Goal: Task Accomplishment & Management: Manage account settings

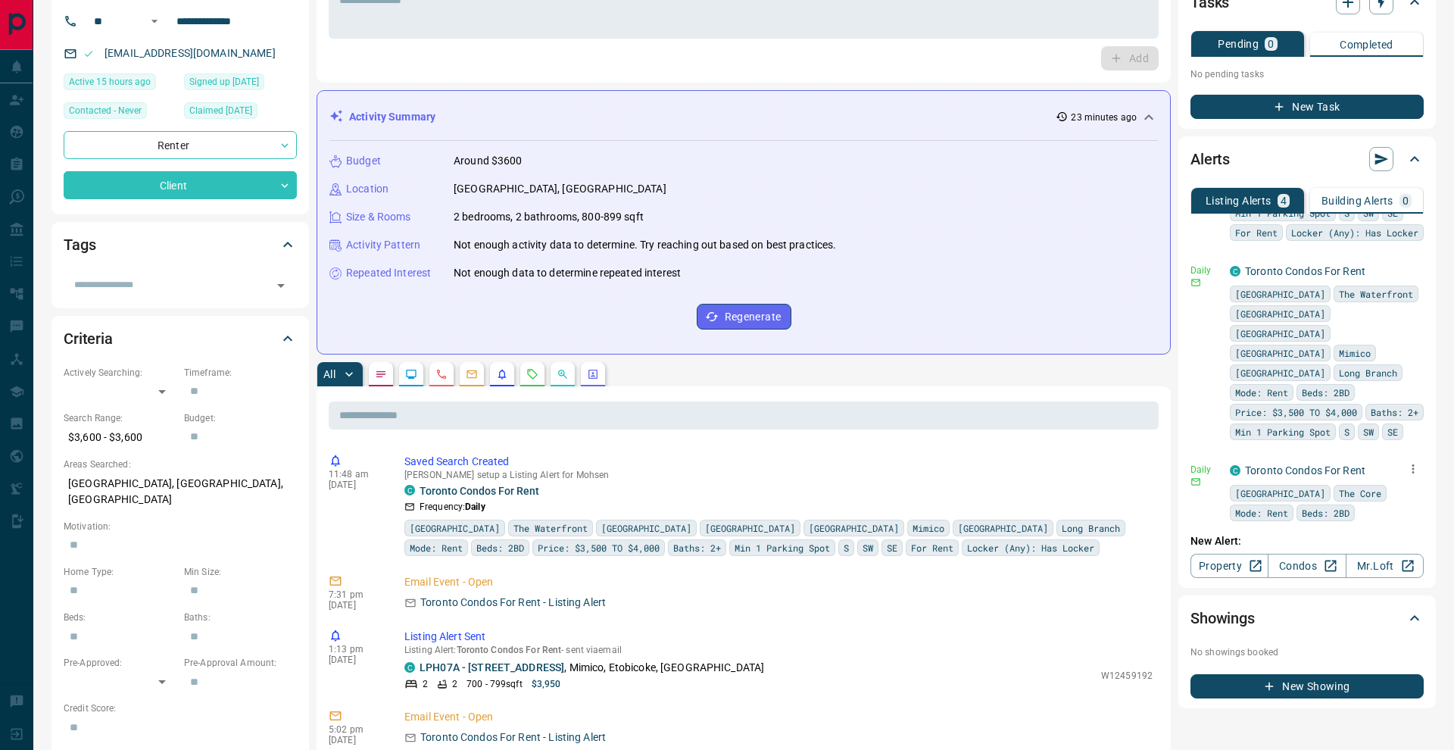
scroll to position [111, 0]
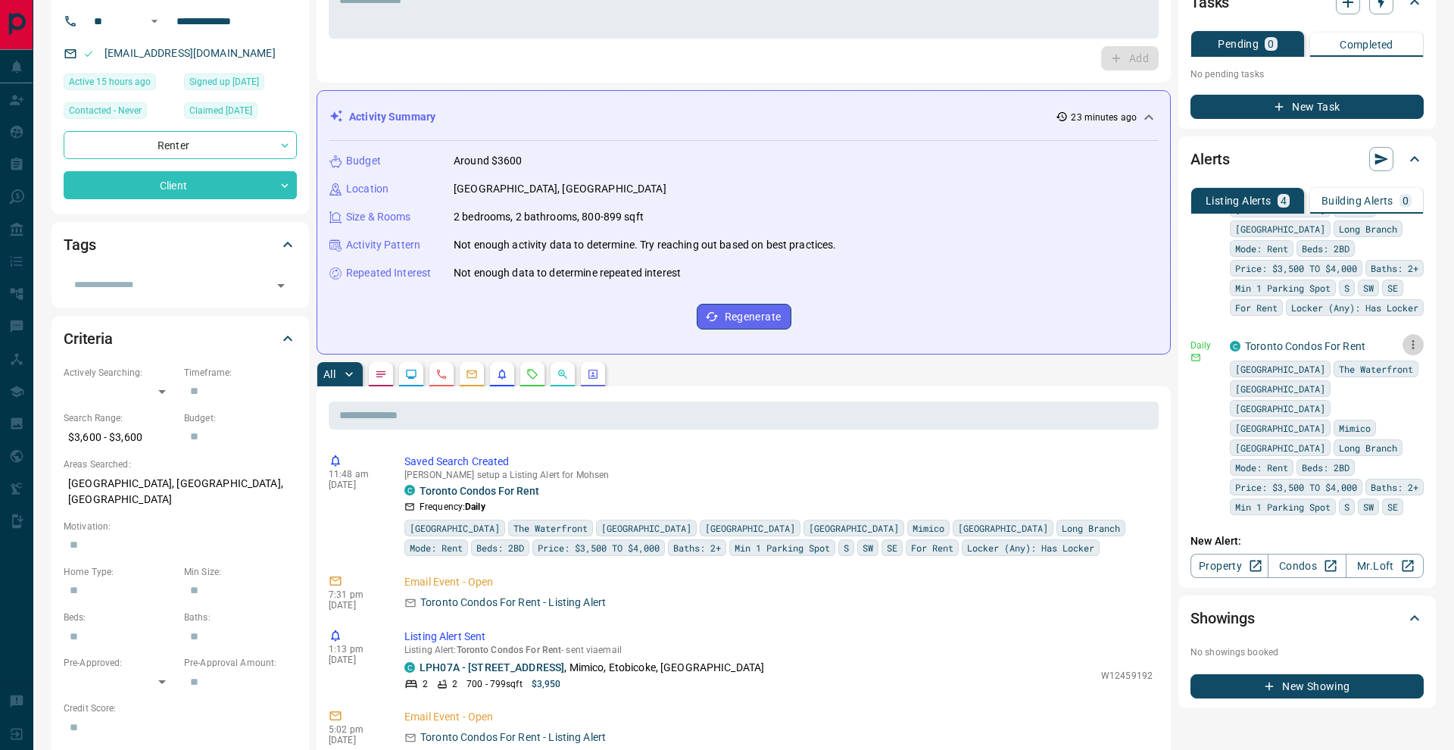
click at [1408, 342] on icon "button" at bounding box center [1413, 345] width 14 height 14
click at [1396, 420] on li "Delete" at bounding box center [1389, 422] width 67 height 24
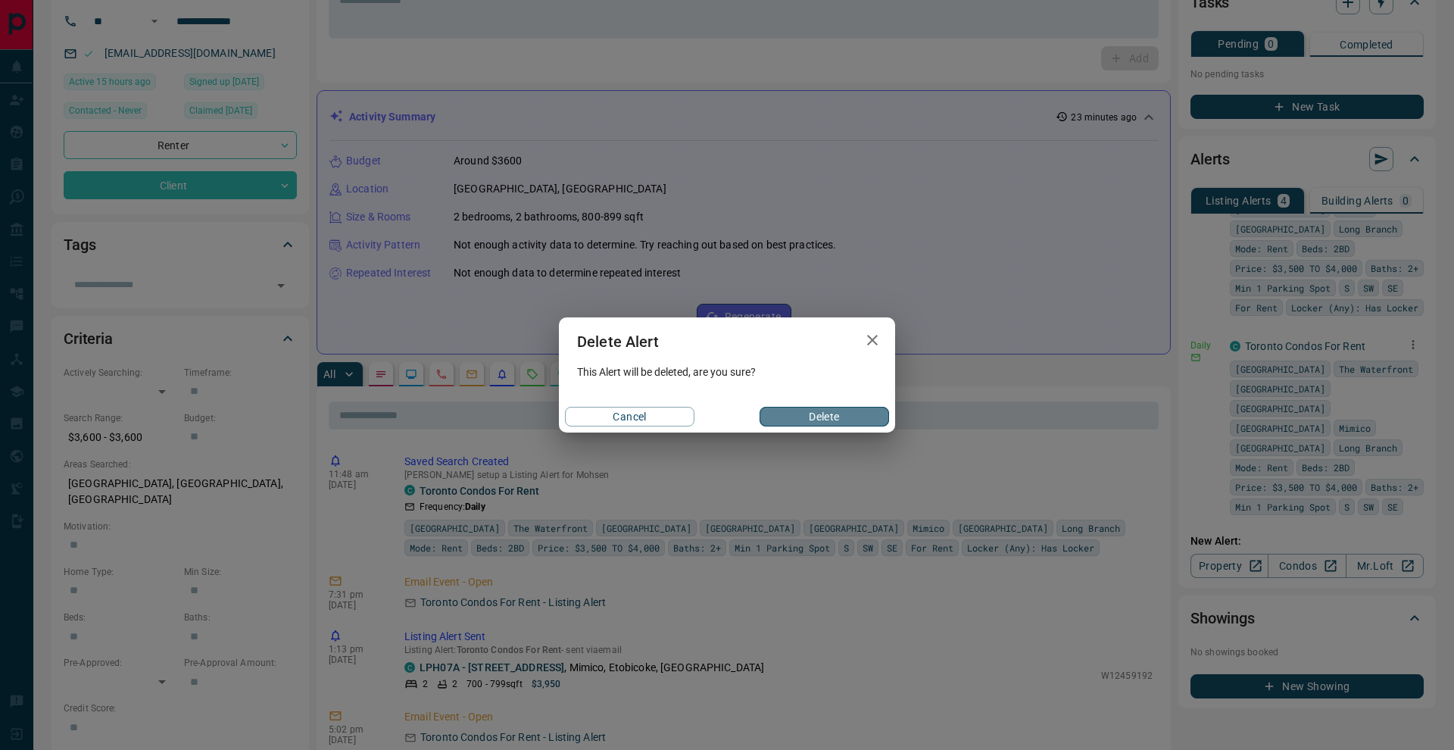
drag, startPoint x: 847, startPoint y: 415, endPoint x: 879, endPoint y: 415, distance: 32.6
click at [847, 415] on button "Delete" at bounding box center [824, 417] width 129 height 20
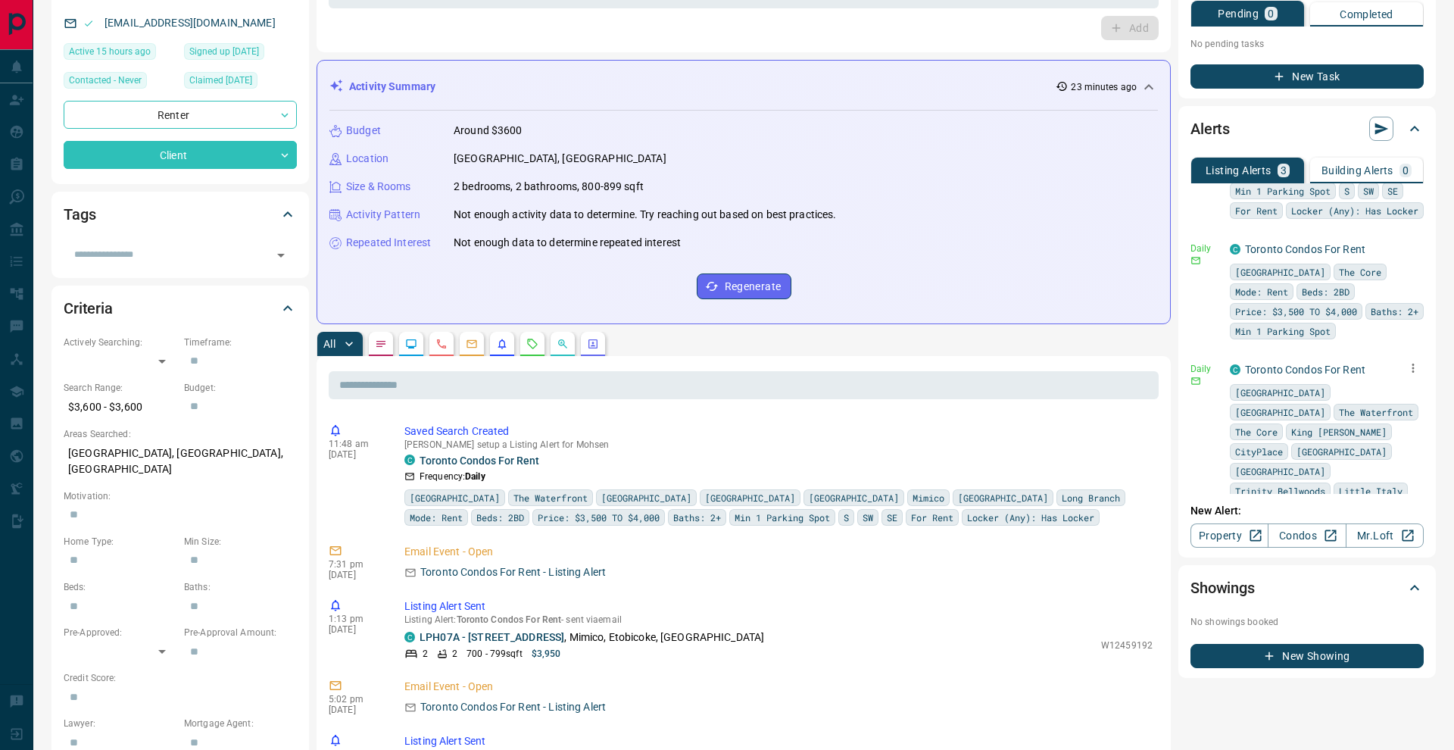
scroll to position [157, 0]
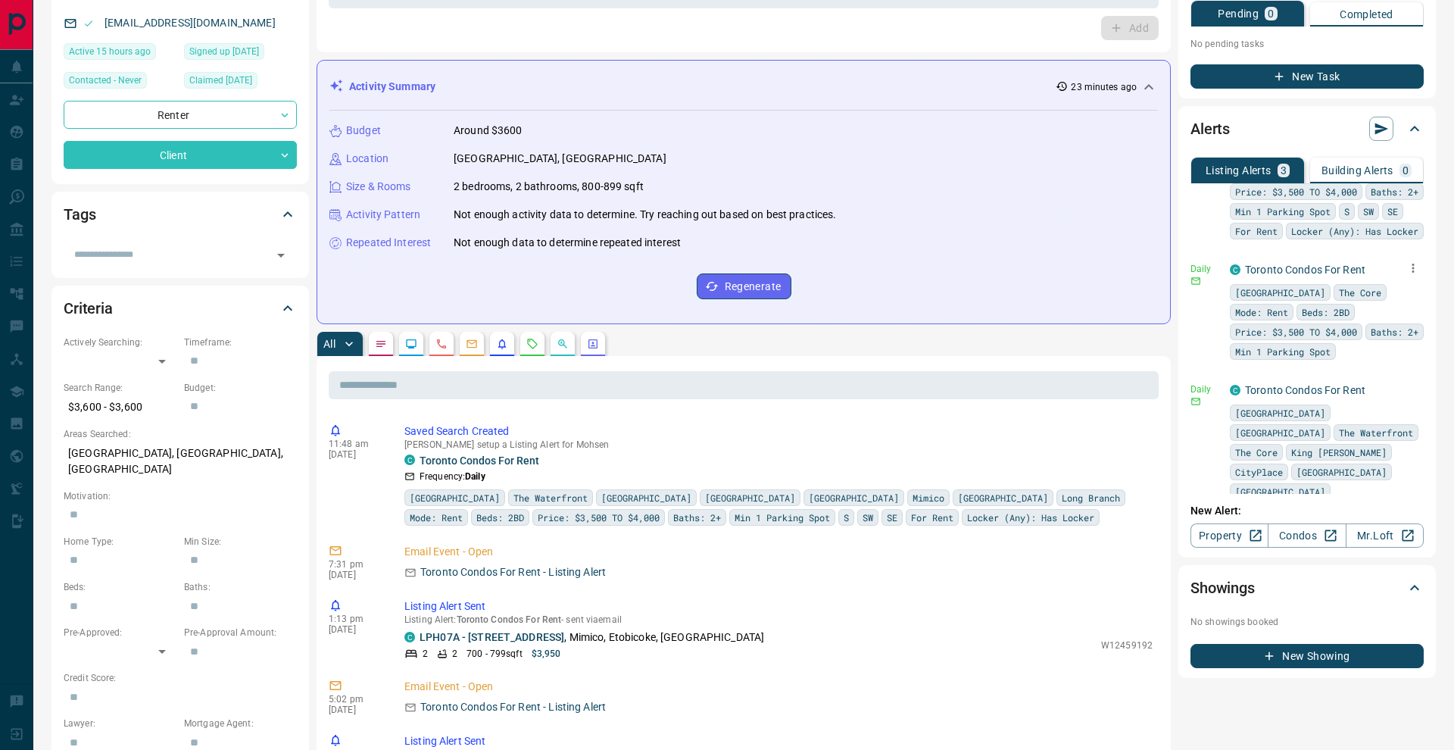
click at [1409, 267] on icon "button" at bounding box center [1413, 268] width 14 height 14
click at [1394, 335] on li "Delete" at bounding box center [1389, 345] width 67 height 24
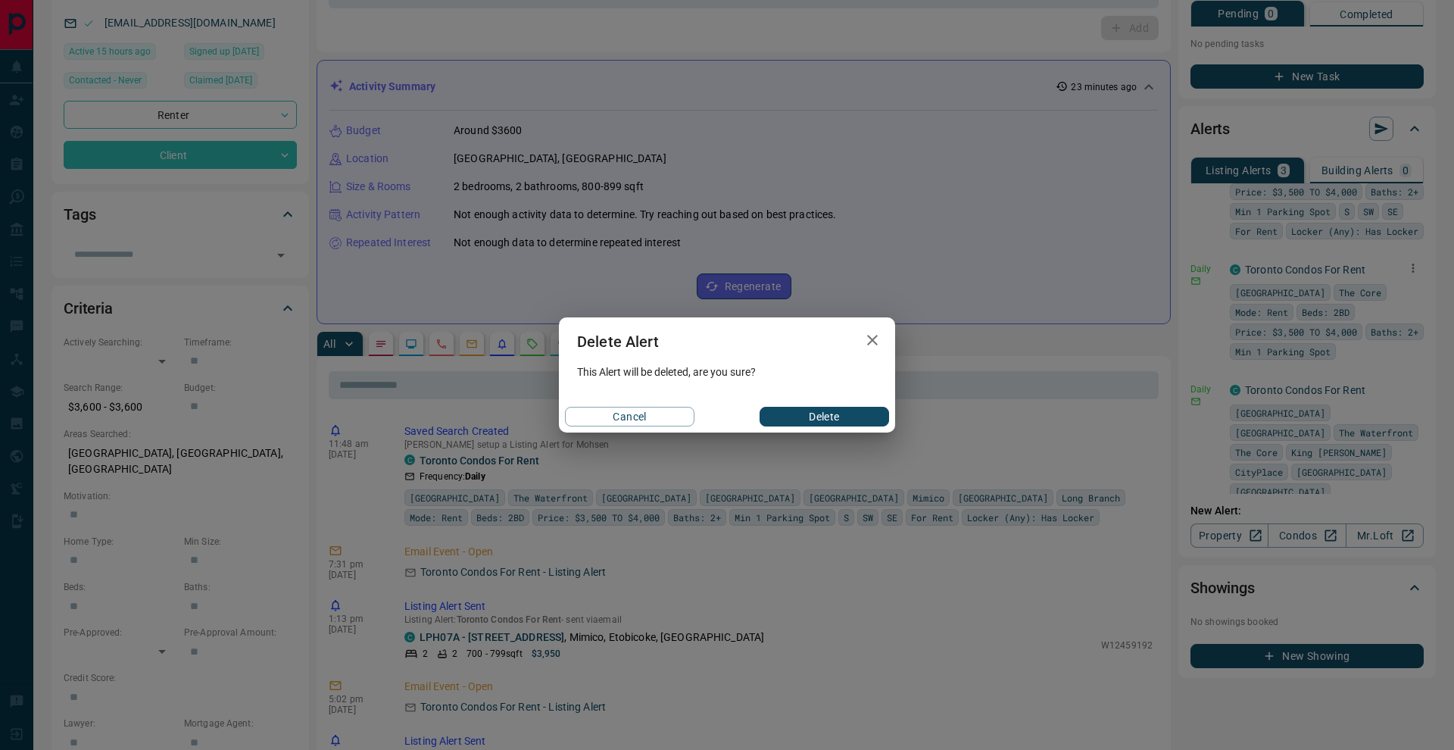
click at [874, 413] on button "Delete" at bounding box center [824, 417] width 129 height 20
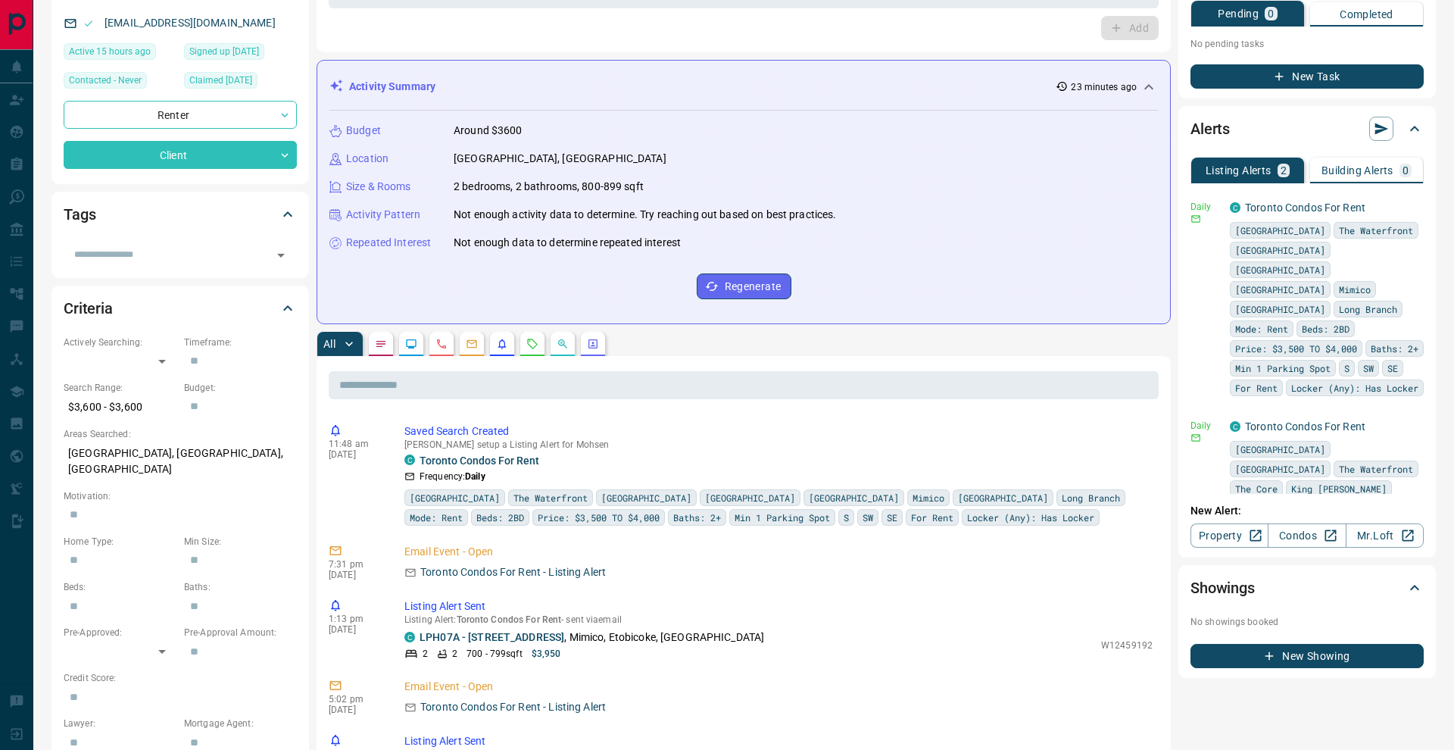
scroll to position [0, 0]
click at [1406, 422] on icon "button" at bounding box center [1413, 425] width 14 height 14
click at [1385, 497] on li "Delete" at bounding box center [1389, 502] width 67 height 24
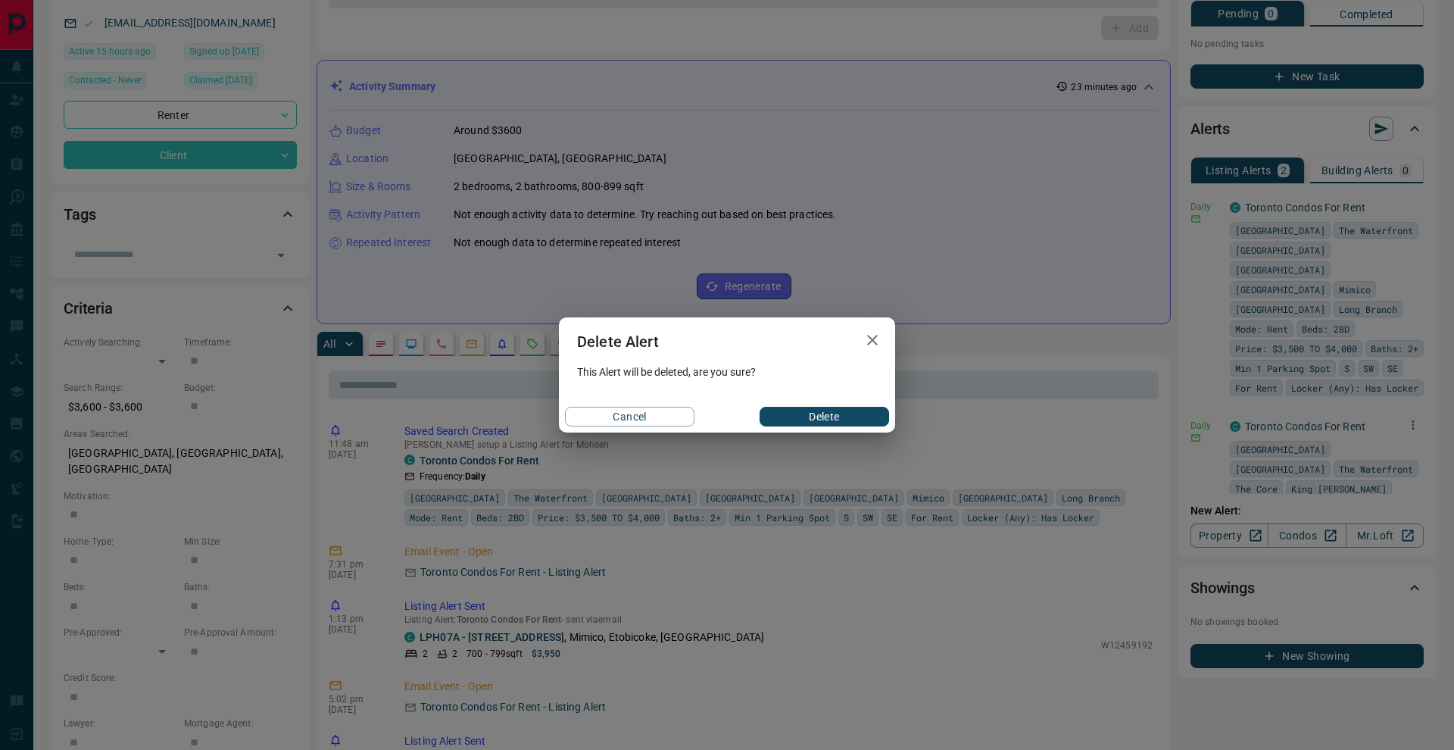
click at [838, 417] on button "Delete" at bounding box center [824, 417] width 129 height 20
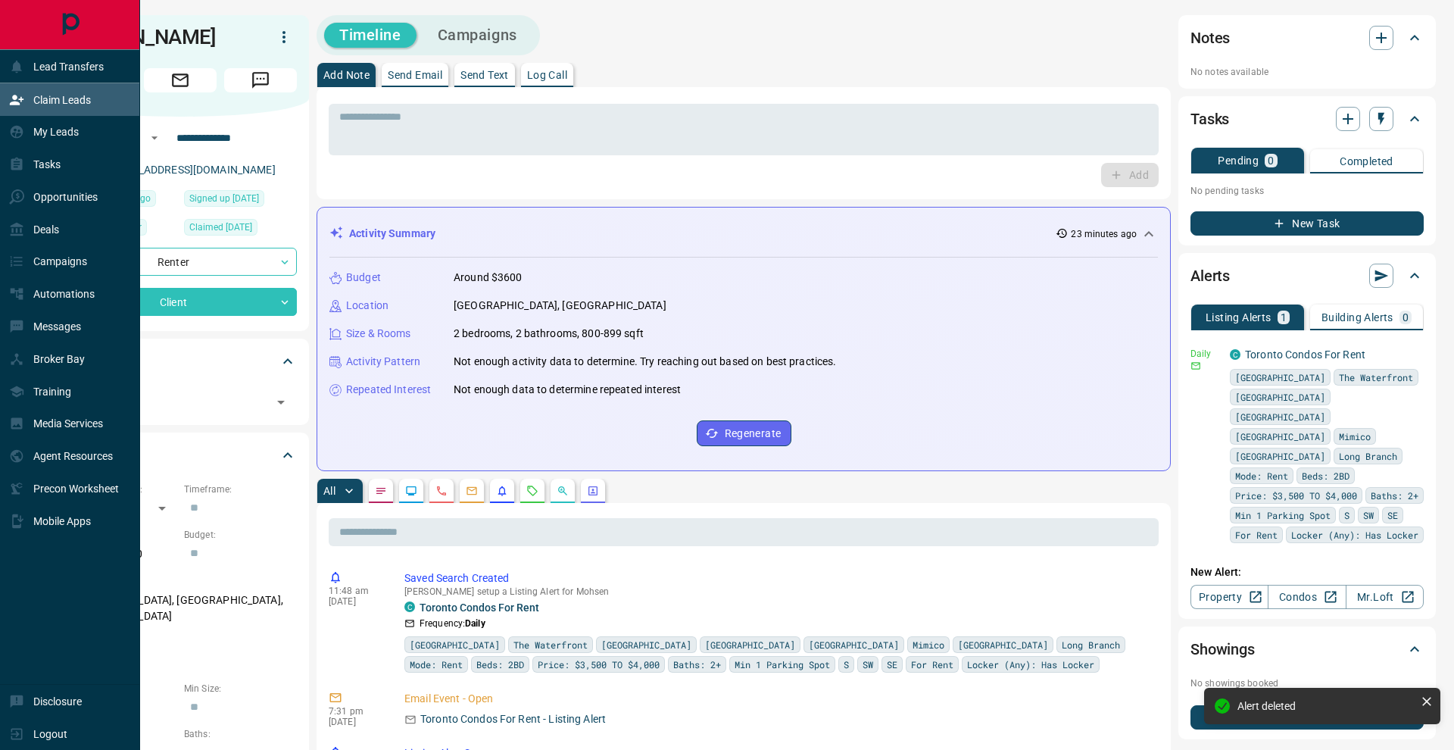
click at [2, 89] on div "Claim Leads" at bounding box center [70, 99] width 140 height 33
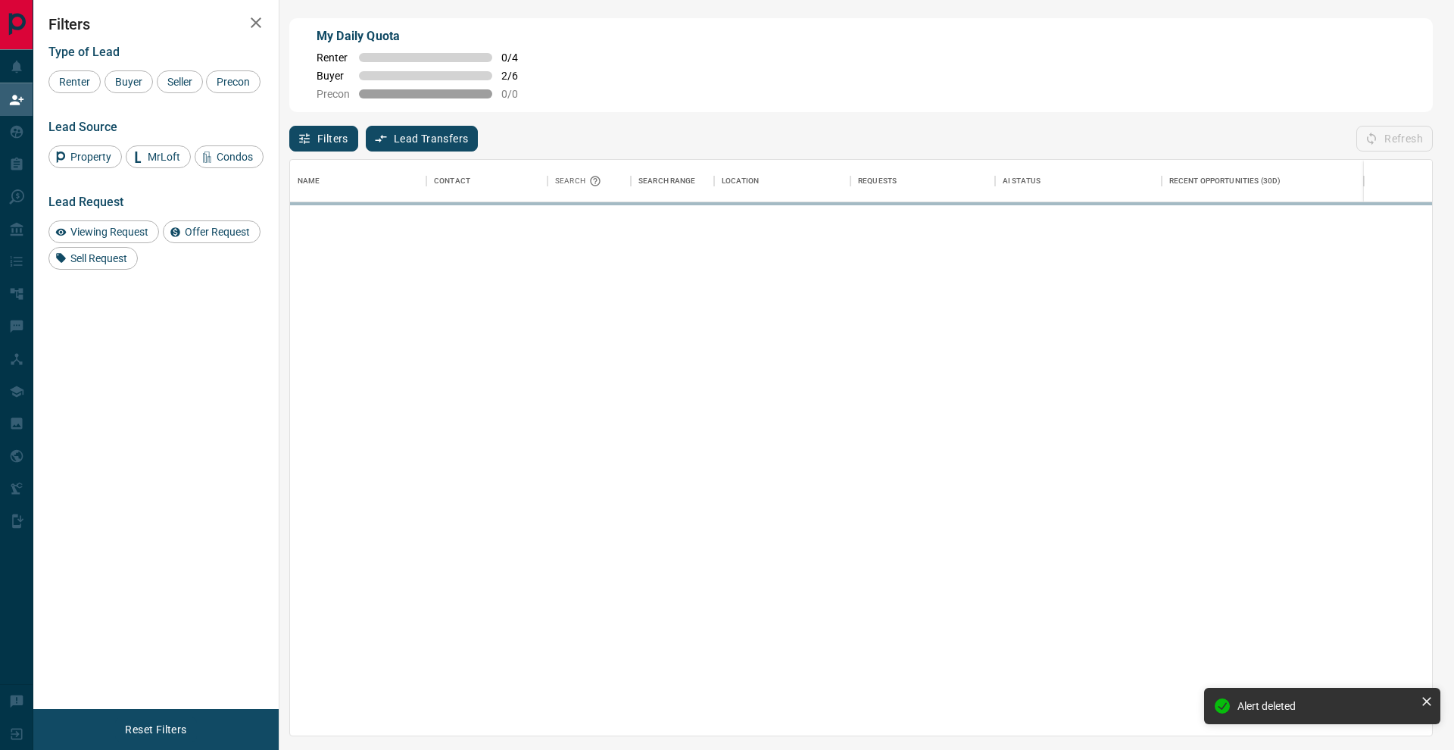
scroll to position [1, 1]
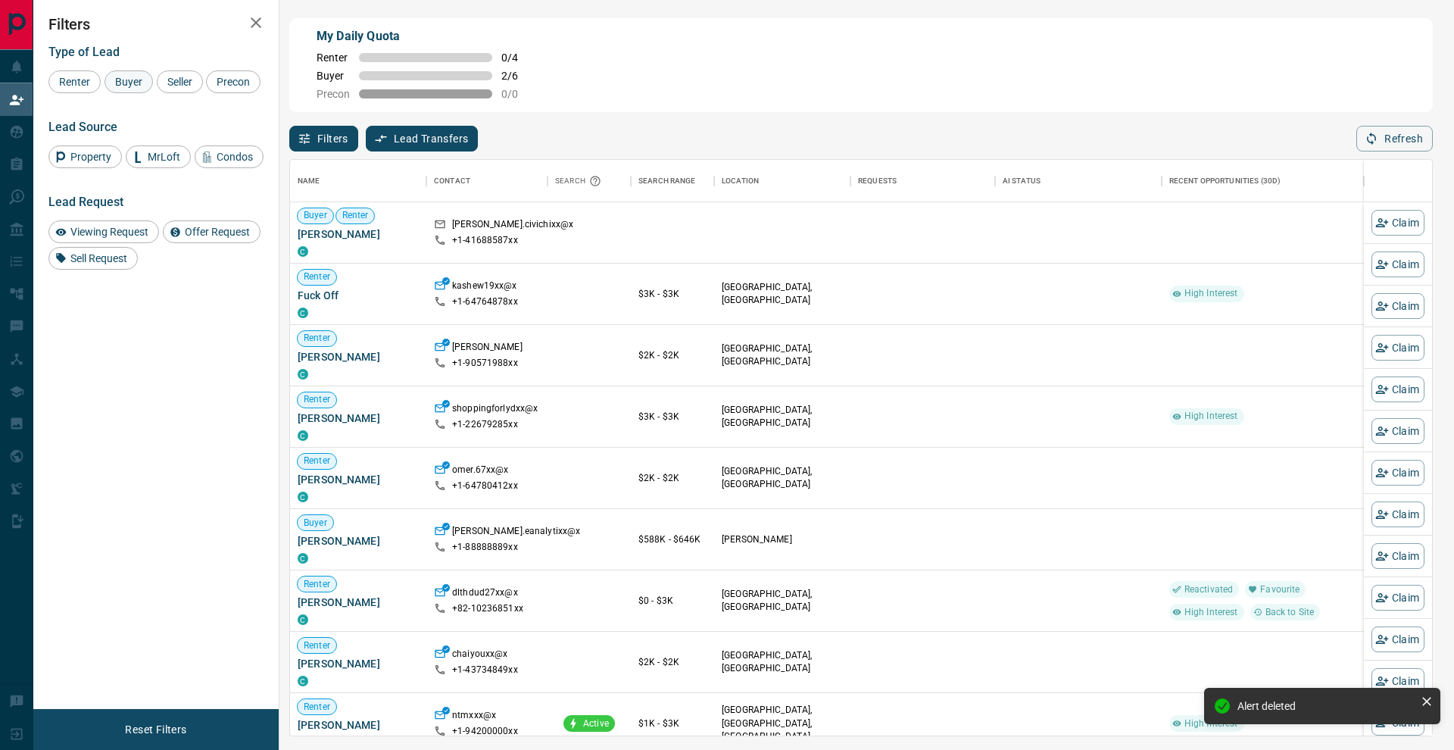
click at [144, 84] on span "Buyer" at bounding box center [129, 82] width 38 height 12
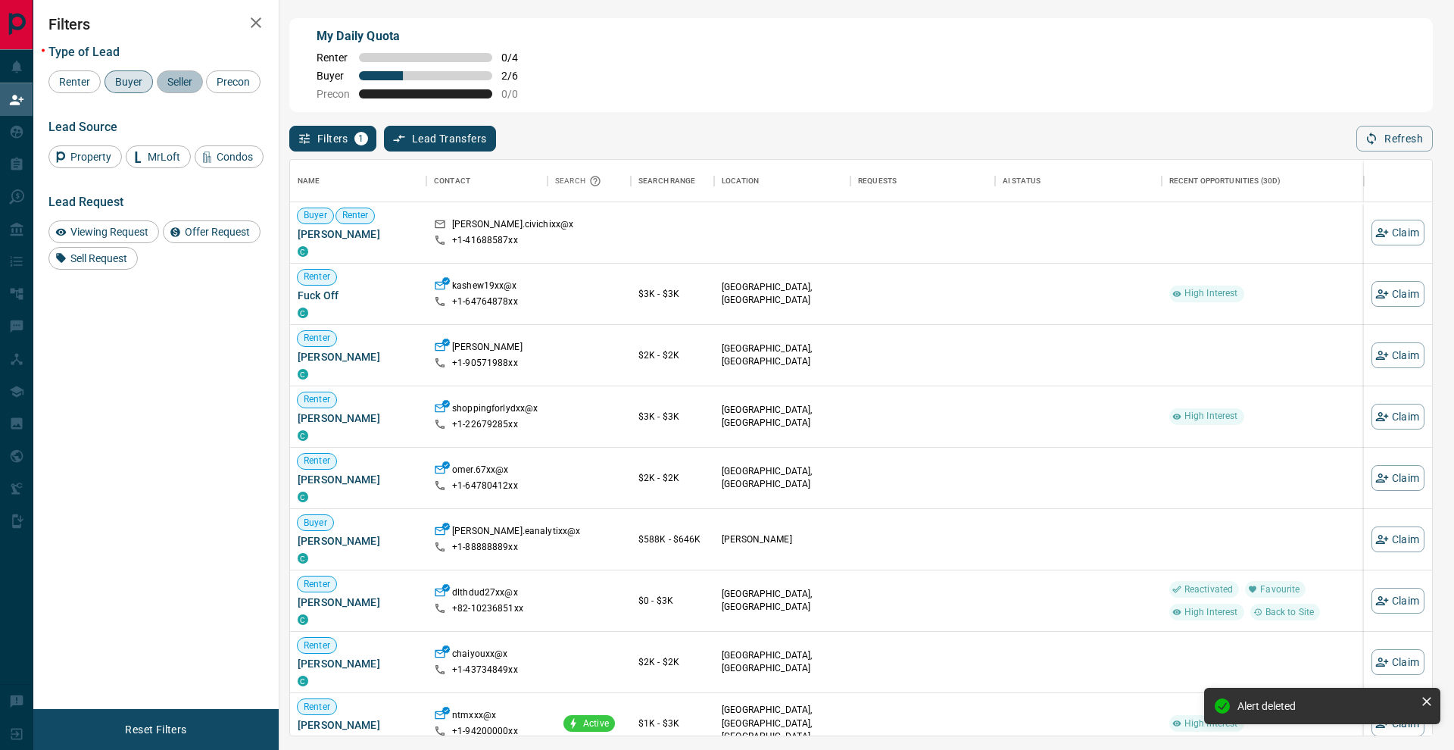
drag, startPoint x: 176, startPoint y: 83, endPoint x: 84, endPoint y: 105, distance: 94.1
click at [175, 83] on span "Seller" at bounding box center [180, 82] width 36 height 12
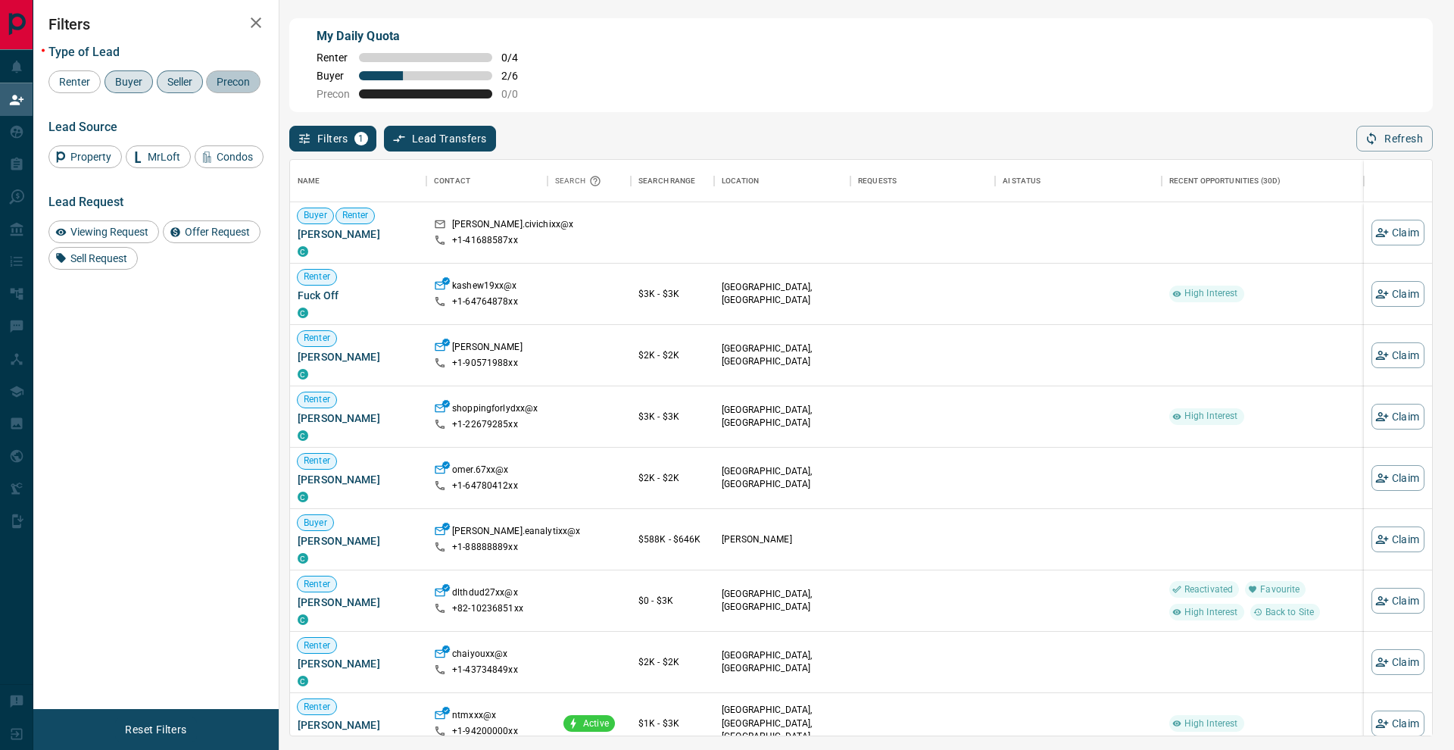
drag, startPoint x: 70, startPoint y: 106, endPoint x: 179, endPoint y: 68, distance: 114.7
click at [211, 88] on span "Precon" at bounding box center [233, 82] width 44 height 12
click at [249, 22] on icon "button" at bounding box center [256, 23] width 18 height 18
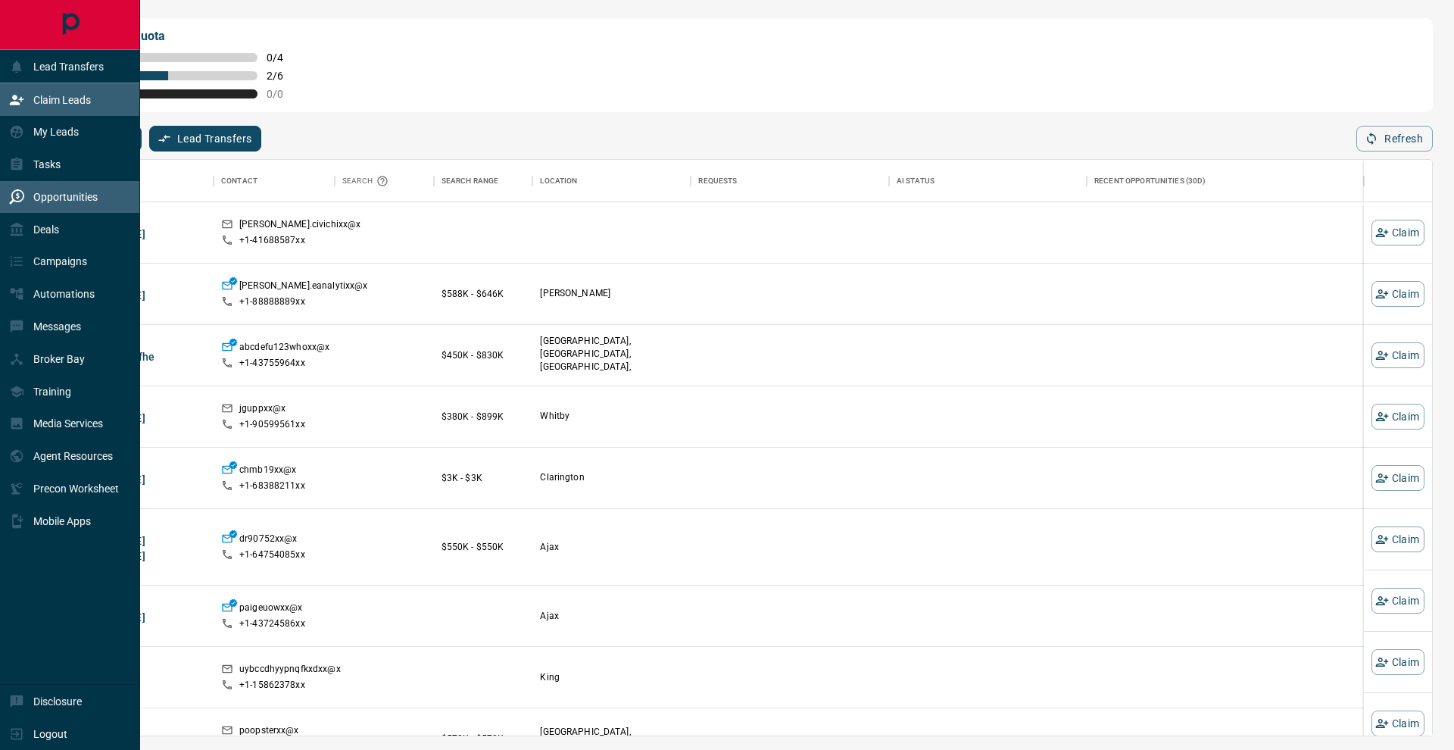
click at [72, 198] on p "Opportunities" at bounding box center [65, 197] width 64 height 12
